Goal: Information Seeking & Learning: Learn about a topic

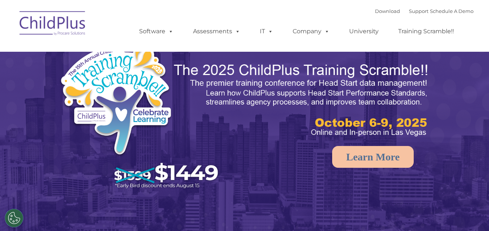
select select "MEDIUM"
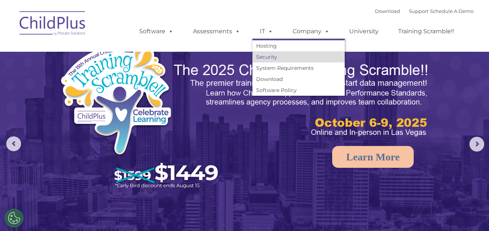
click at [267, 55] on link "Security" at bounding box center [298, 56] width 92 height 11
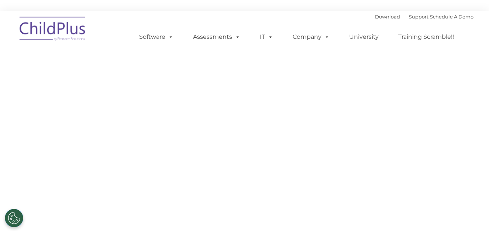
type input ""
drag, startPoint x: 0, startPoint y: 0, endPoint x: 272, endPoint y: 79, distance: 283.5
click at [272, 79] on h1 "Security" at bounding box center [244, 75] width 447 height 18
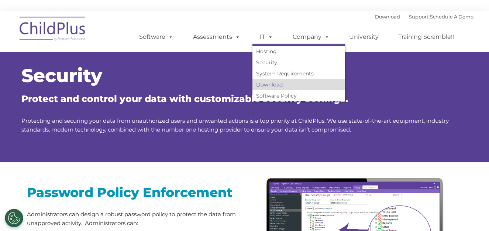
click at [267, 85] on link "Download" at bounding box center [298, 84] width 92 height 11
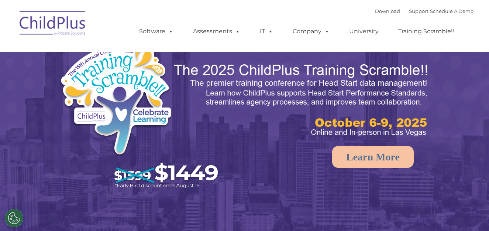
select select "MEDIUM"
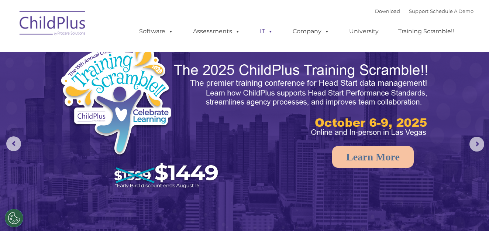
click at [267, 31] on span at bounding box center [269, 31] width 8 height 7
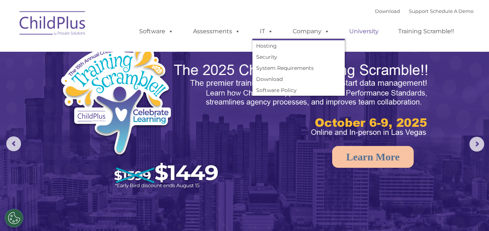
click at [372, 27] on link "University" at bounding box center [364, 31] width 44 height 15
click at [380, 10] on link "Download" at bounding box center [387, 11] width 25 height 6
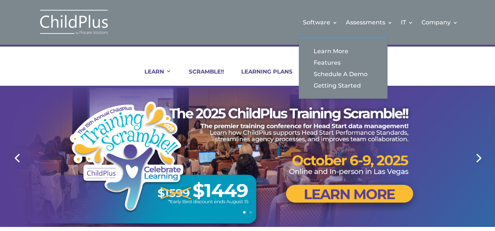
click at [431, 99] on div at bounding box center [247, 156] width 435 height 139
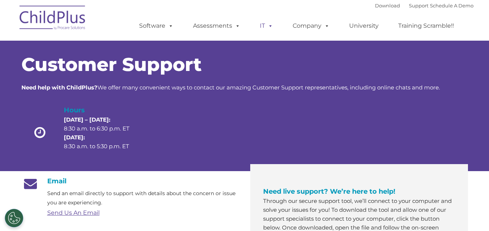
click at [271, 29] on span at bounding box center [269, 25] width 8 height 7
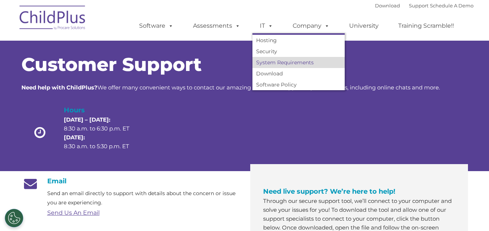
click at [297, 63] on link "System Requirements" at bounding box center [298, 62] width 92 height 11
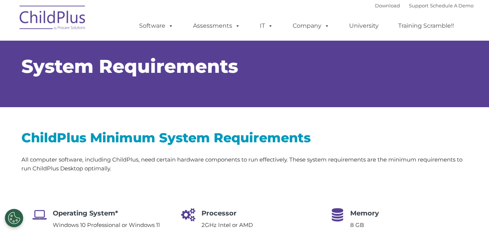
select select "MEDIUM"
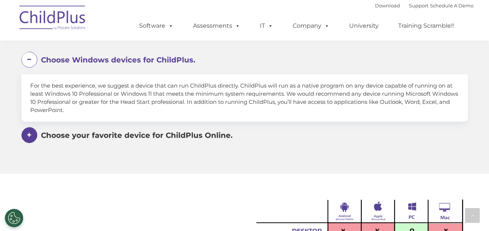
scroll to position [457, 0]
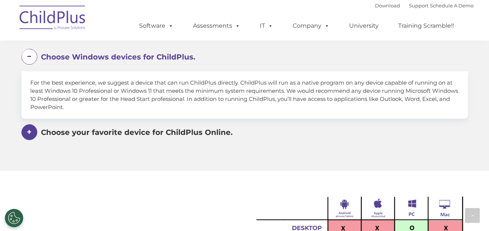
click at [159, 94] on div "For the best experience, we suggest a device that can run ChildPlus directly. C…" at bounding box center [244, 94] width 447 height 47
click at [0, 0] on span at bounding box center [0, 0] width 0 height 0
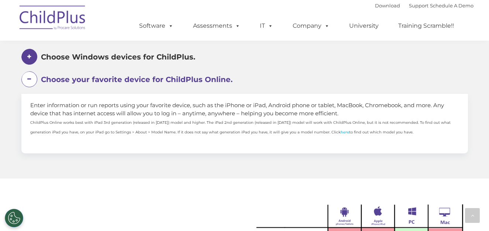
click at [33, 60] on span at bounding box center [29, 57] width 16 height 16
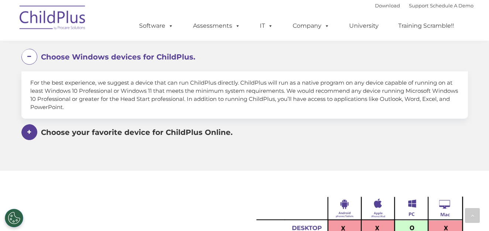
click at [135, 54] on span "Choose Windows devices for ChildPlus." at bounding box center [118, 56] width 154 height 9
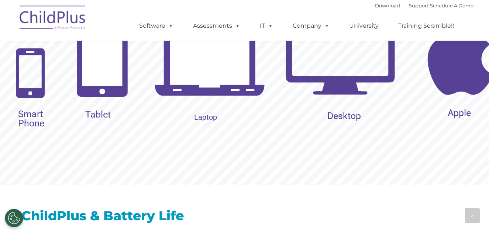
scroll to position [744, 0]
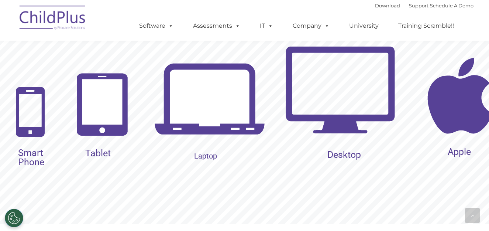
click at [351, 108] on img at bounding box center [340, 89] width 111 height 111
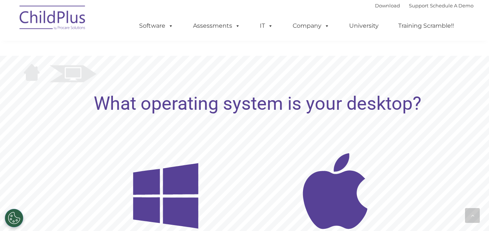
scroll to position [653, 0]
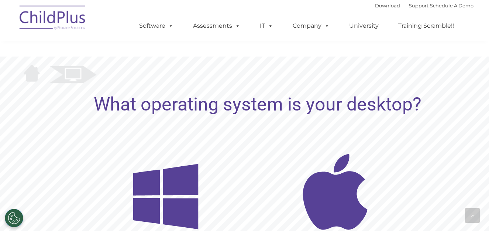
click at [162, 190] on img at bounding box center [165, 196] width 111 height 111
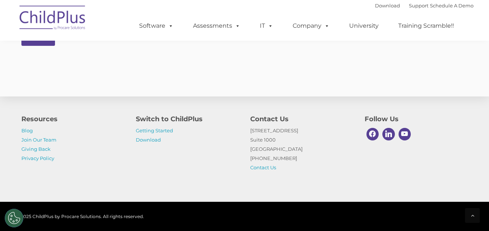
scroll to position [1472, 0]
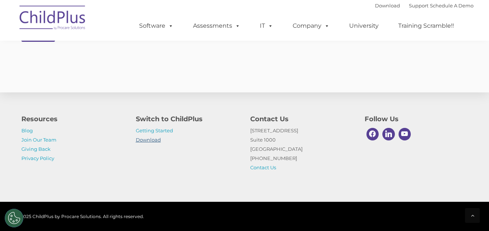
click at [151, 140] on link "Download" at bounding box center [148, 140] width 25 height 6
